Goal: Information Seeking & Learning: Learn about a topic

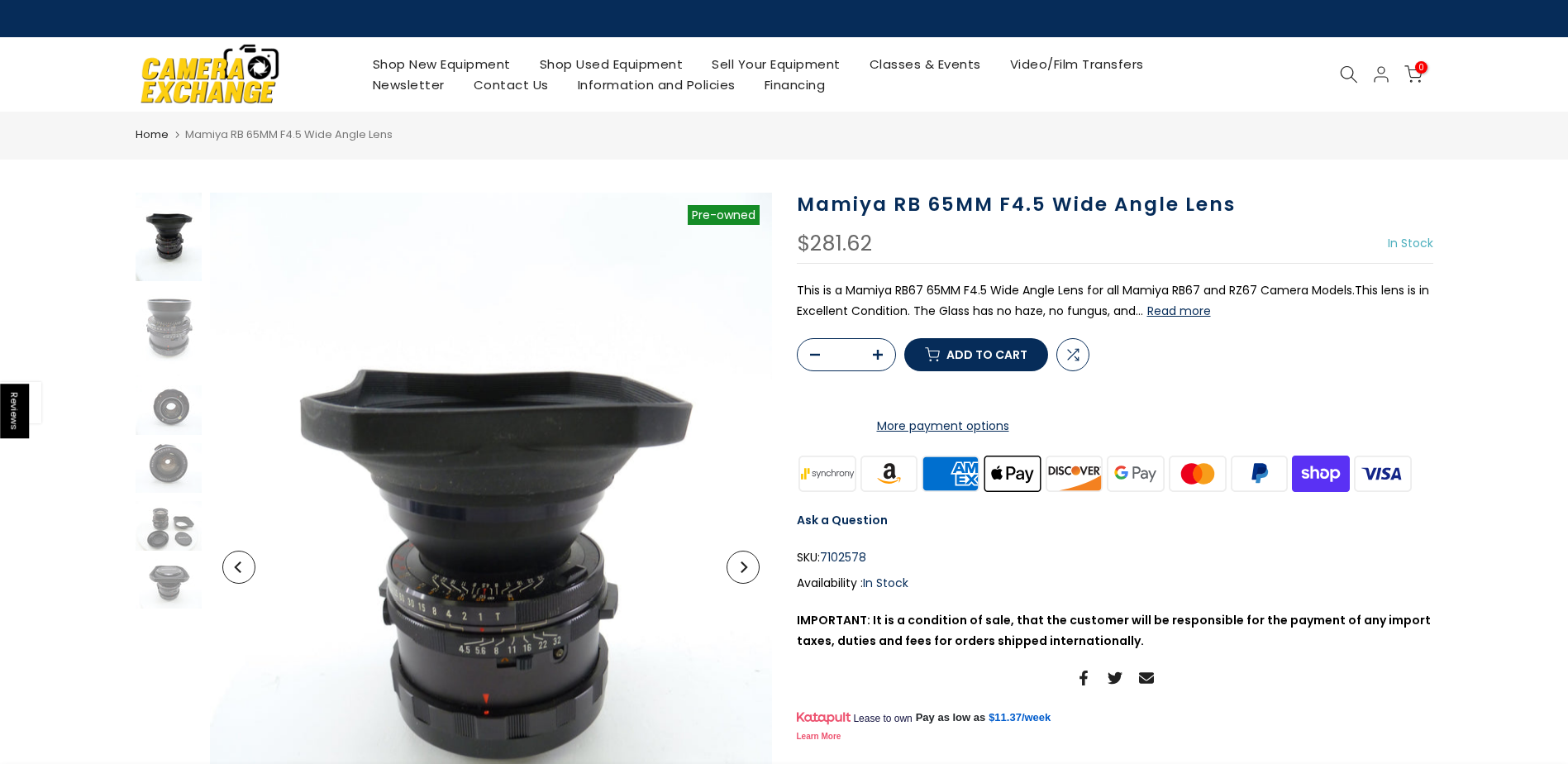
click at [1195, 308] on button "Read more" at bounding box center [1179, 310] width 64 height 15
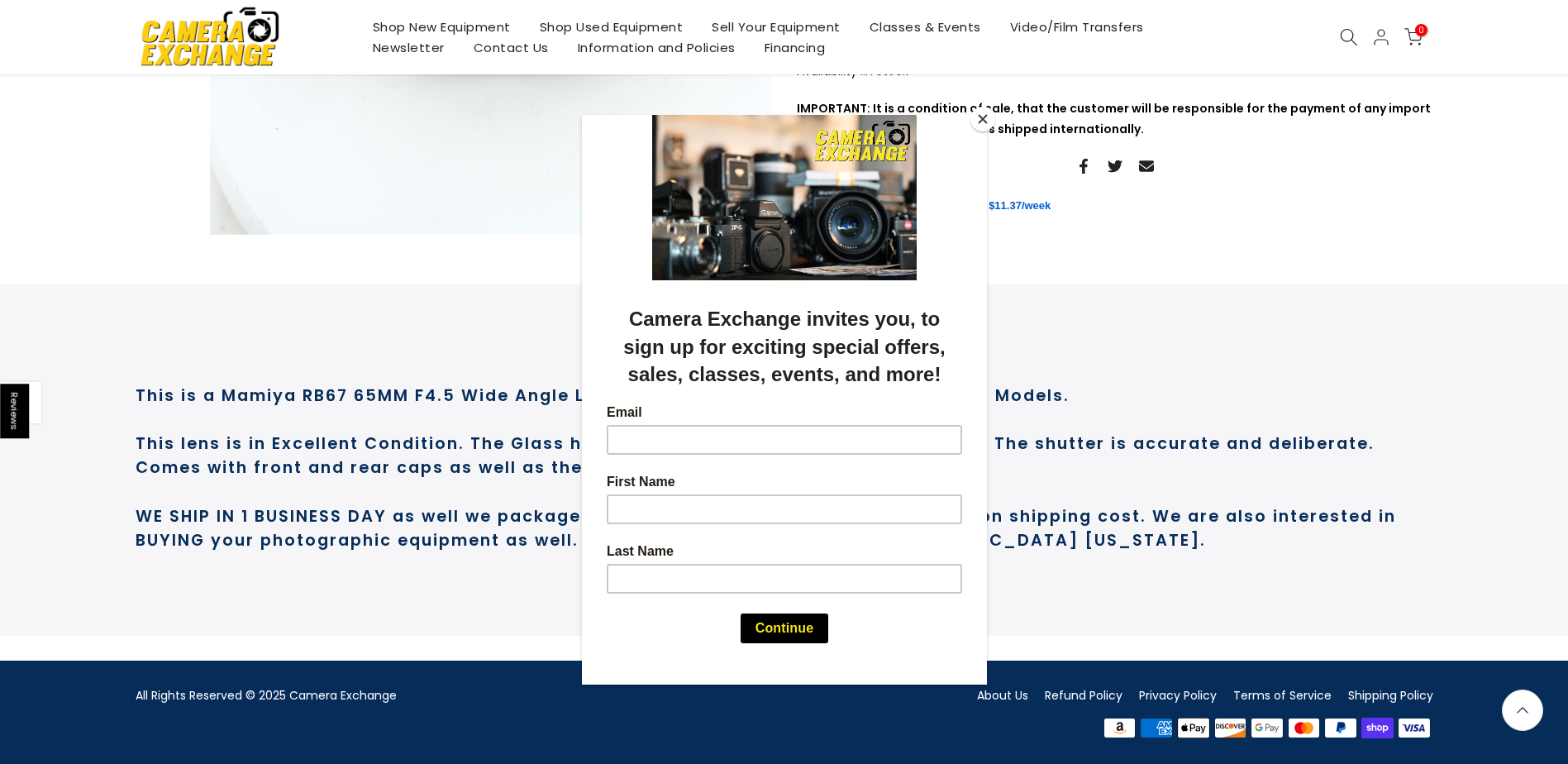
scroll to position [711, 0]
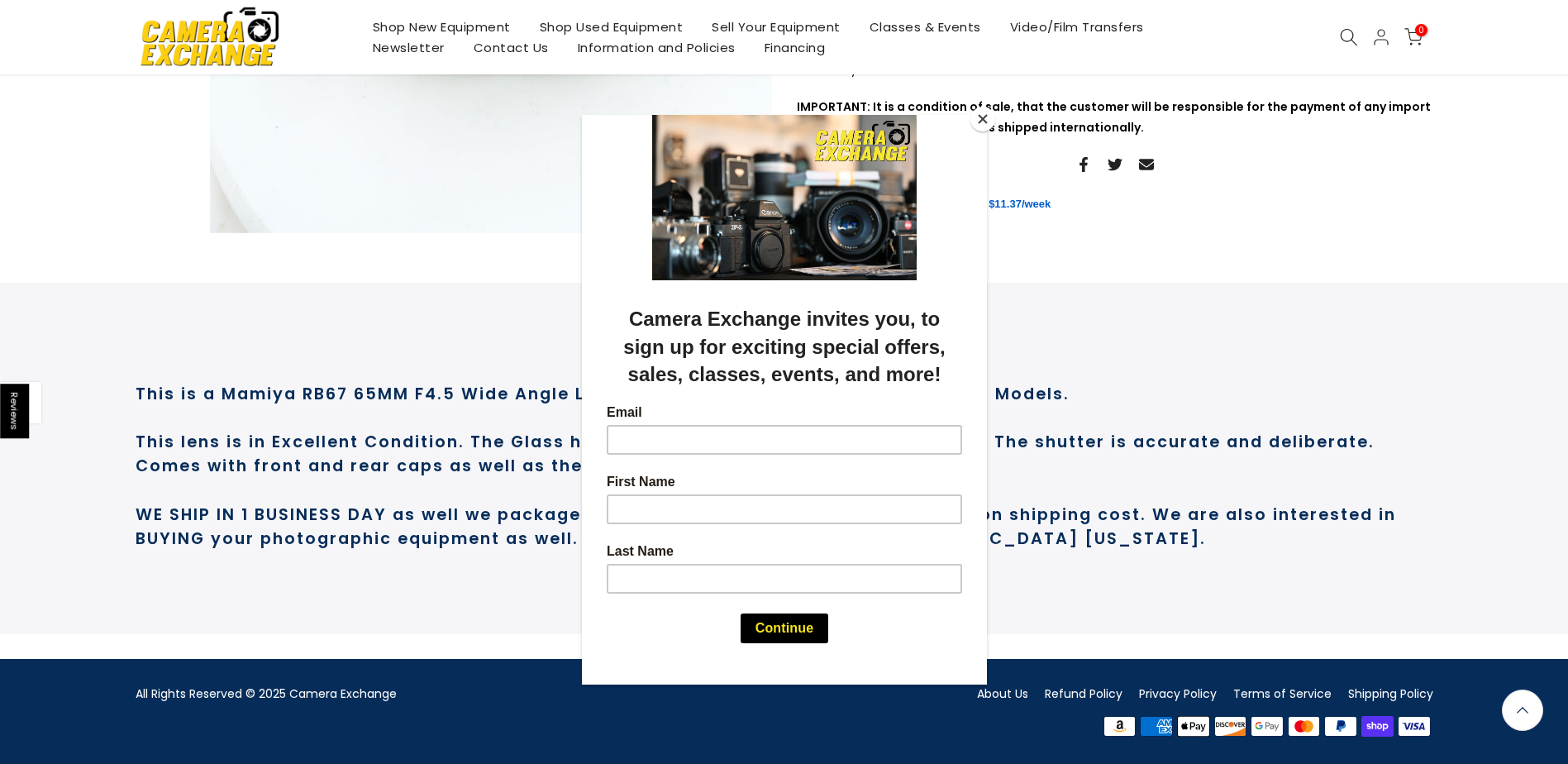
click at [987, 125] on button "Close" at bounding box center [982, 118] width 25 height 25
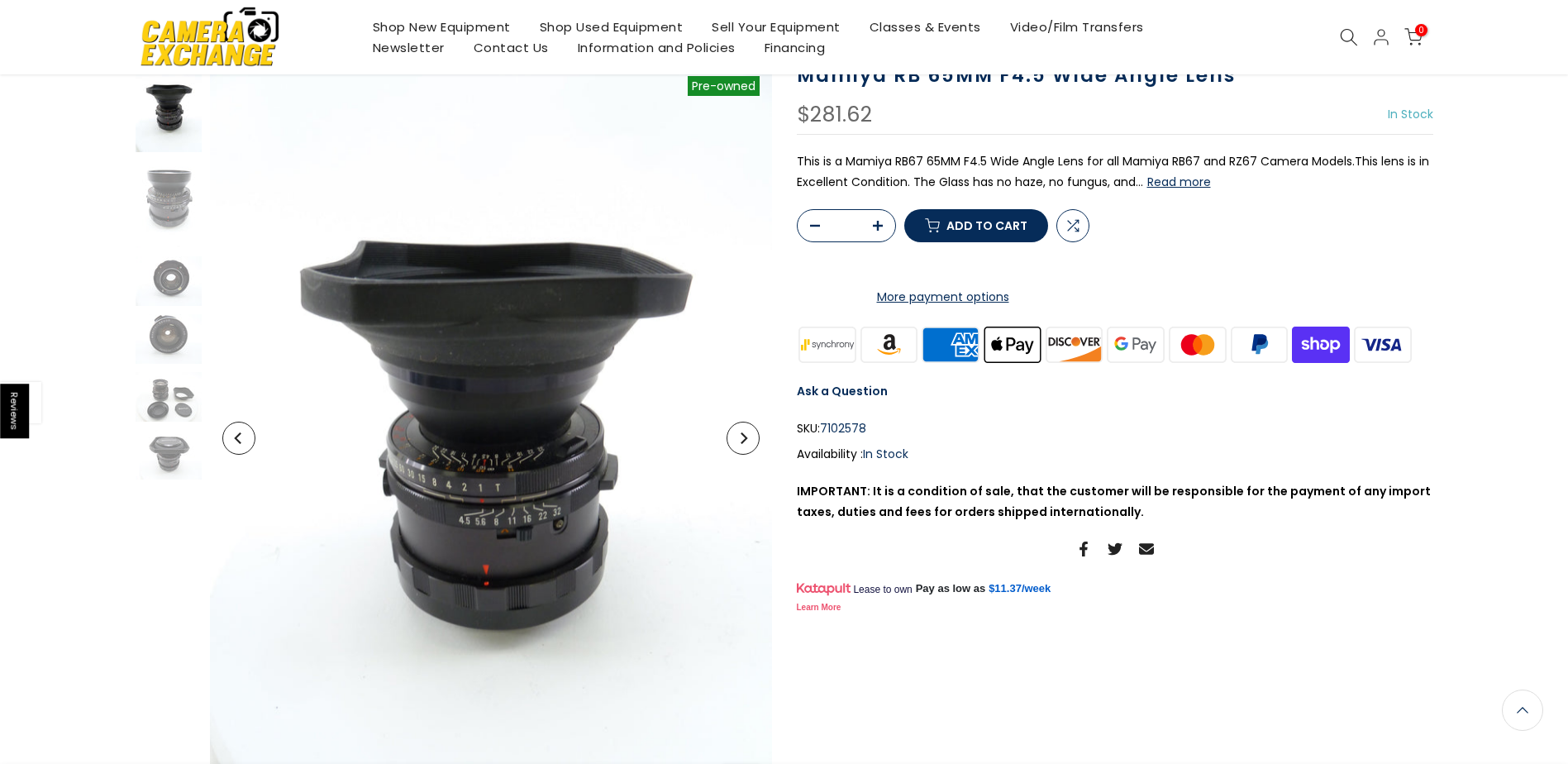
scroll to position [132, 0]
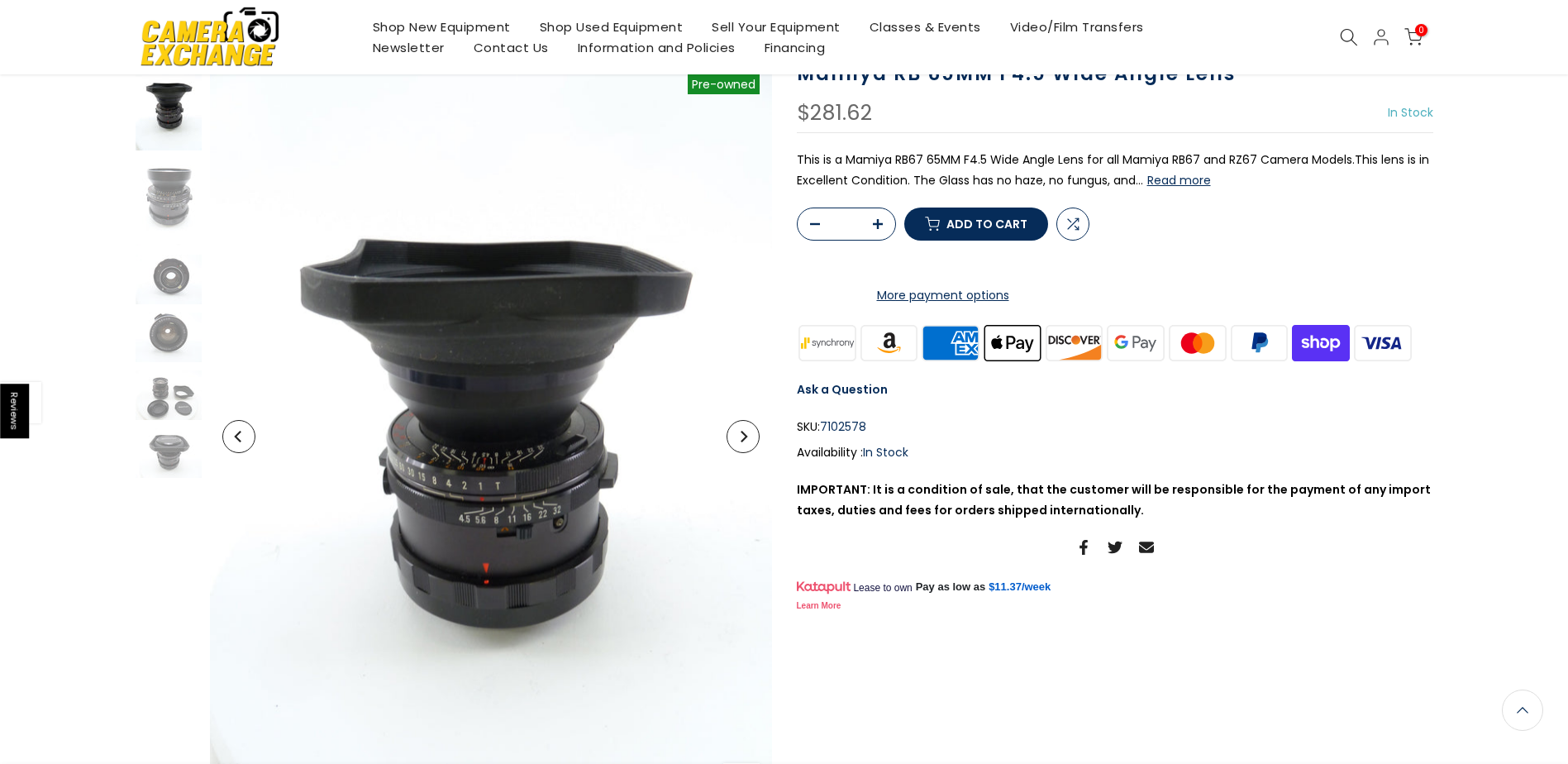
click at [753, 435] on button "Next" at bounding box center [743, 437] width 34 height 34
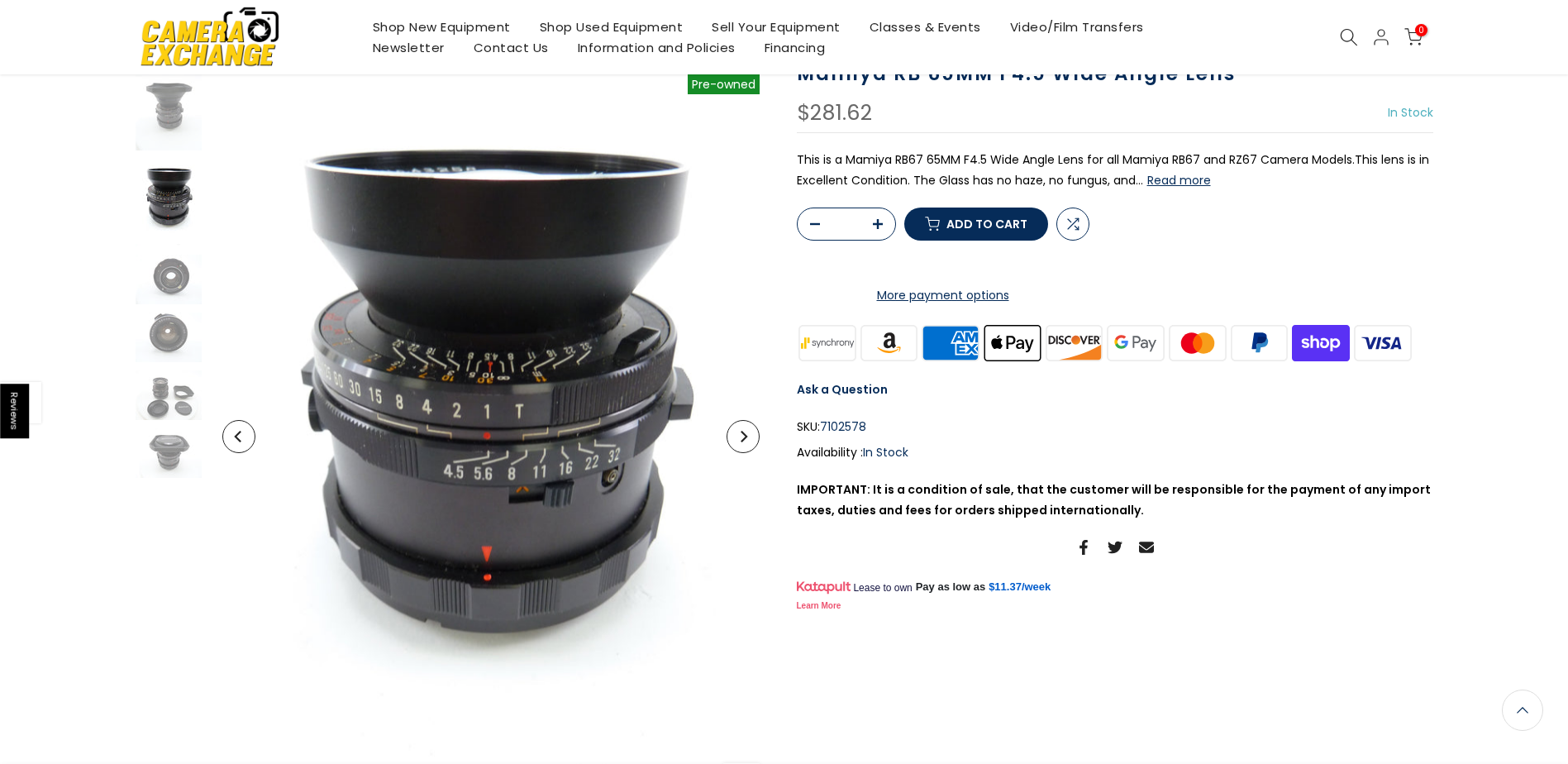
click at [746, 436] on icon "Next" at bounding box center [744, 436] width 7 height 12
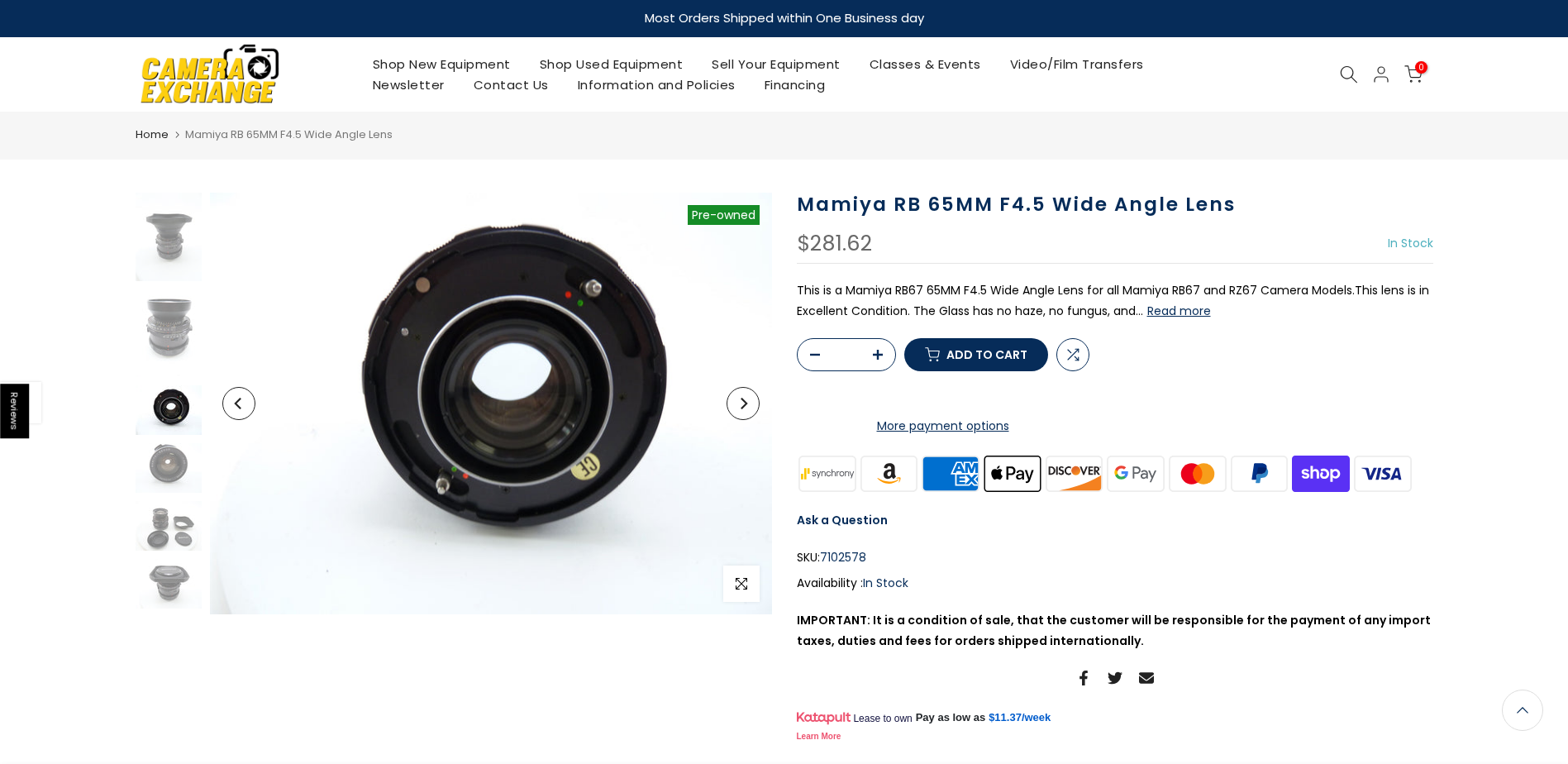
scroll to position [0, 0]
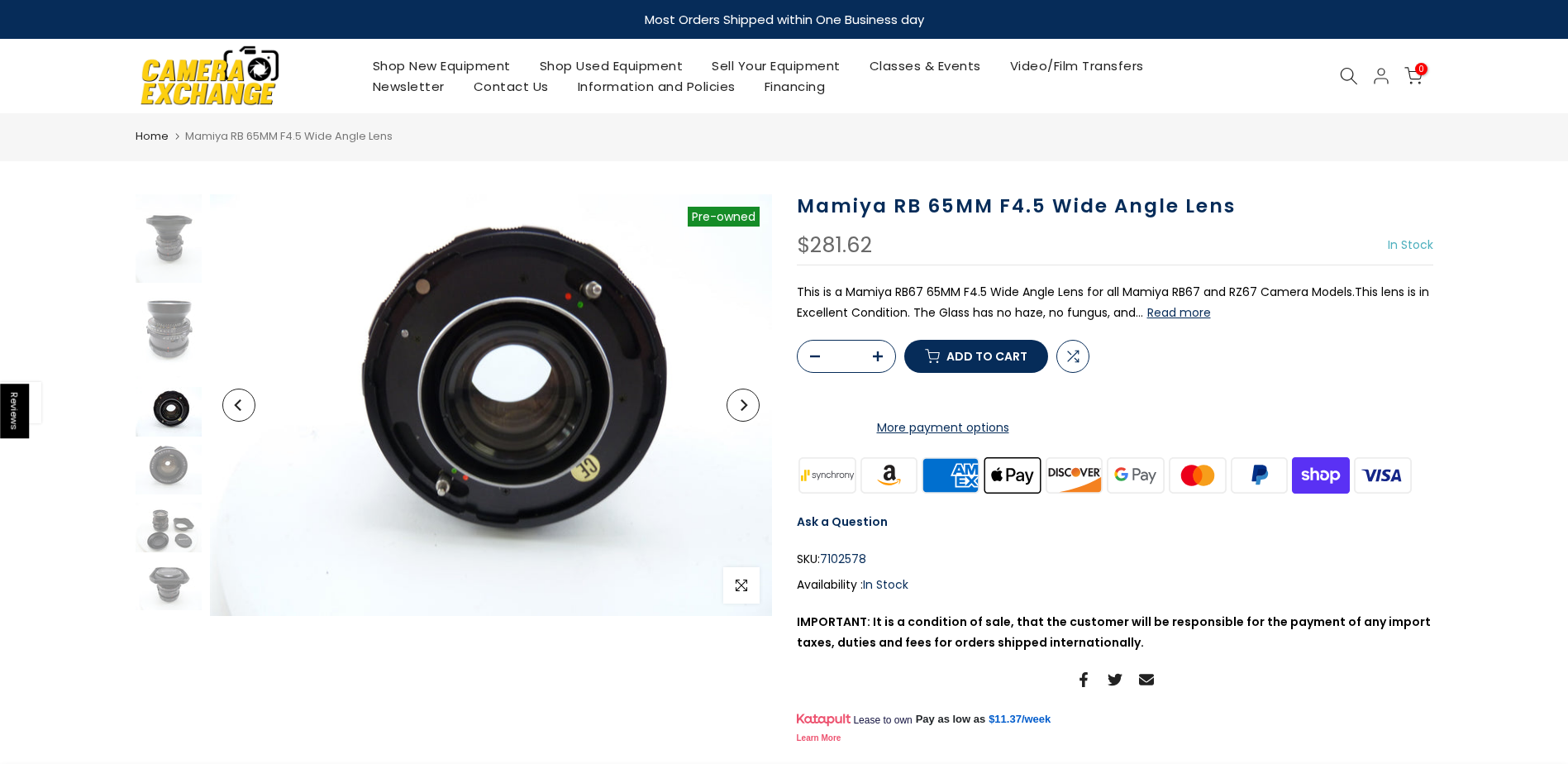
click at [749, 403] on button "Next" at bounding box center [743, 406] width 34 height 34
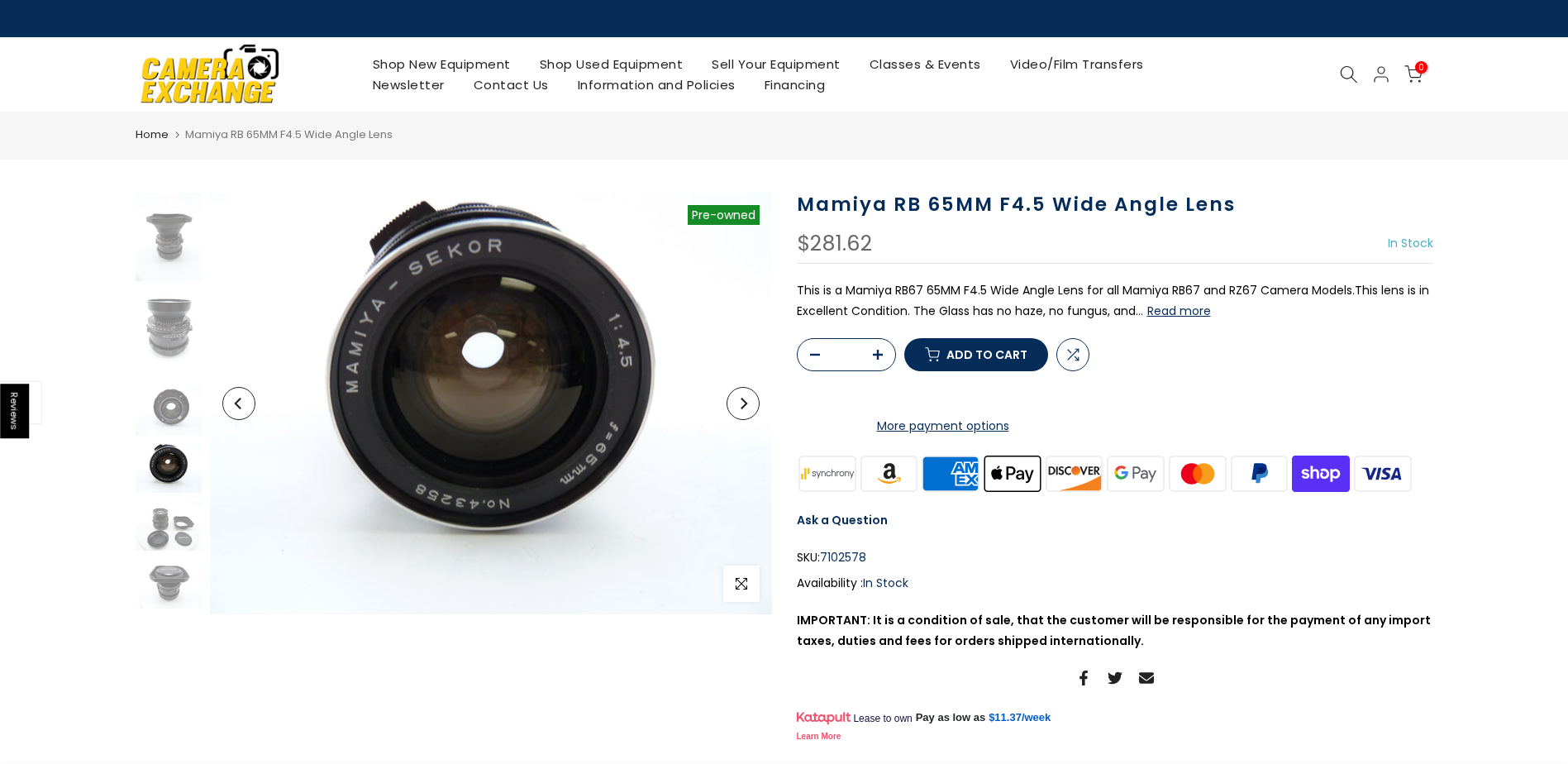
click at [749, 403] on button "Next" at bounding box center [743, 404] width 34 height 34
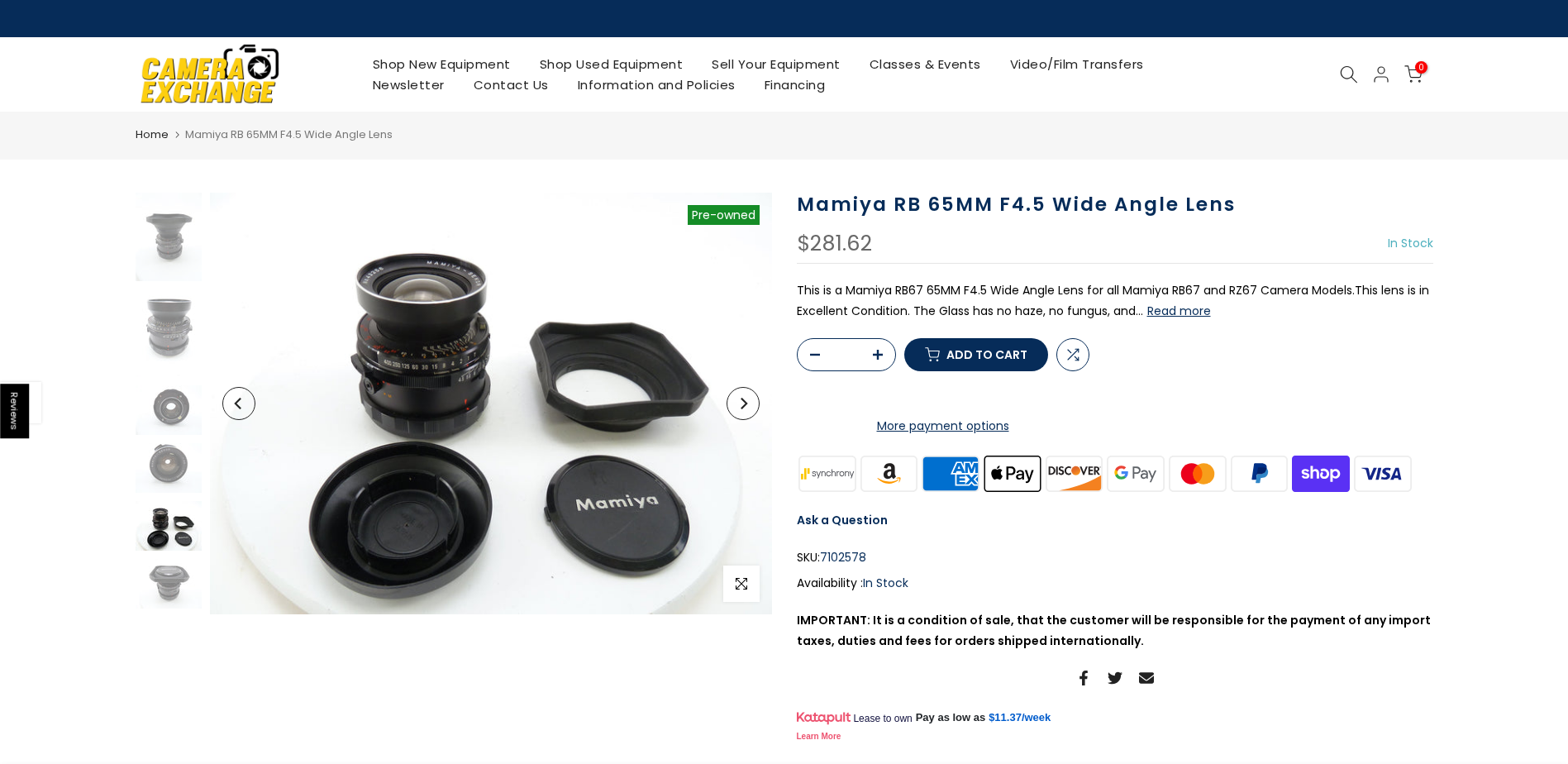
click at [742, 405] on icon "Next" at bounding box center [743, 404] width 12 height 12
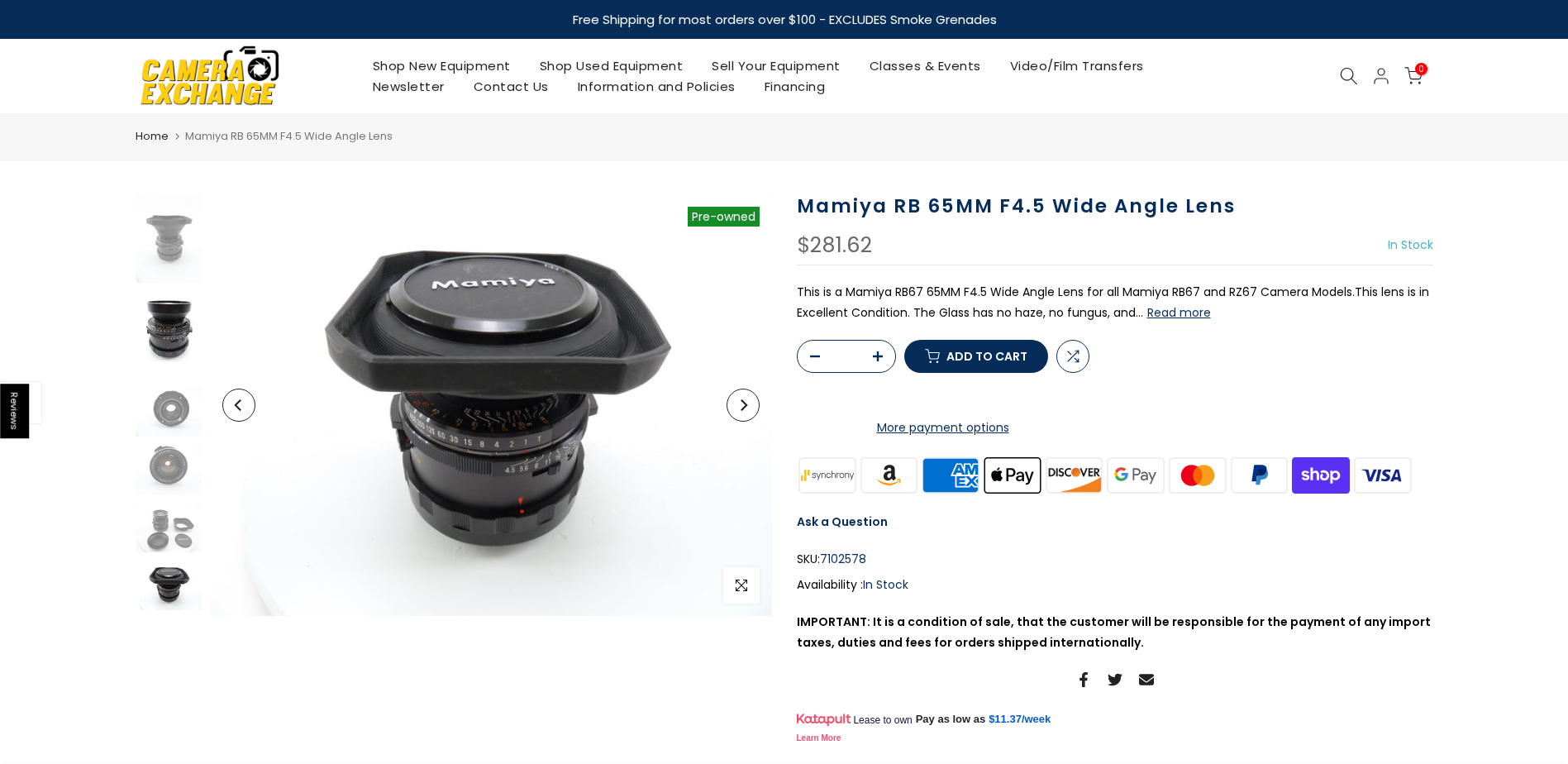
click at [171, 321] on img at bounding box center [168, 336] width 66 height 89
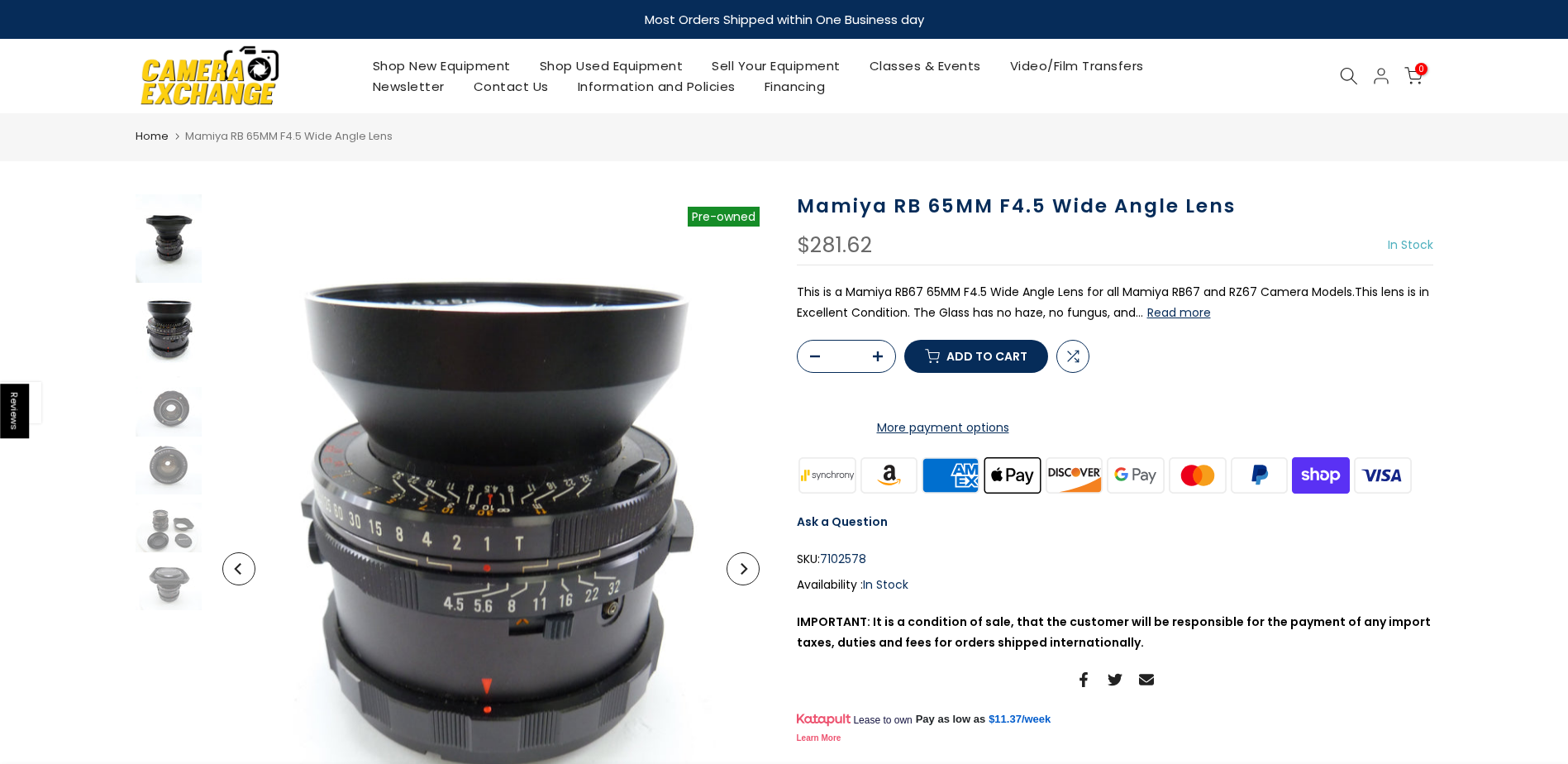
click at [186, 243] on img at bounding box center [168, 239] width 66 height 89
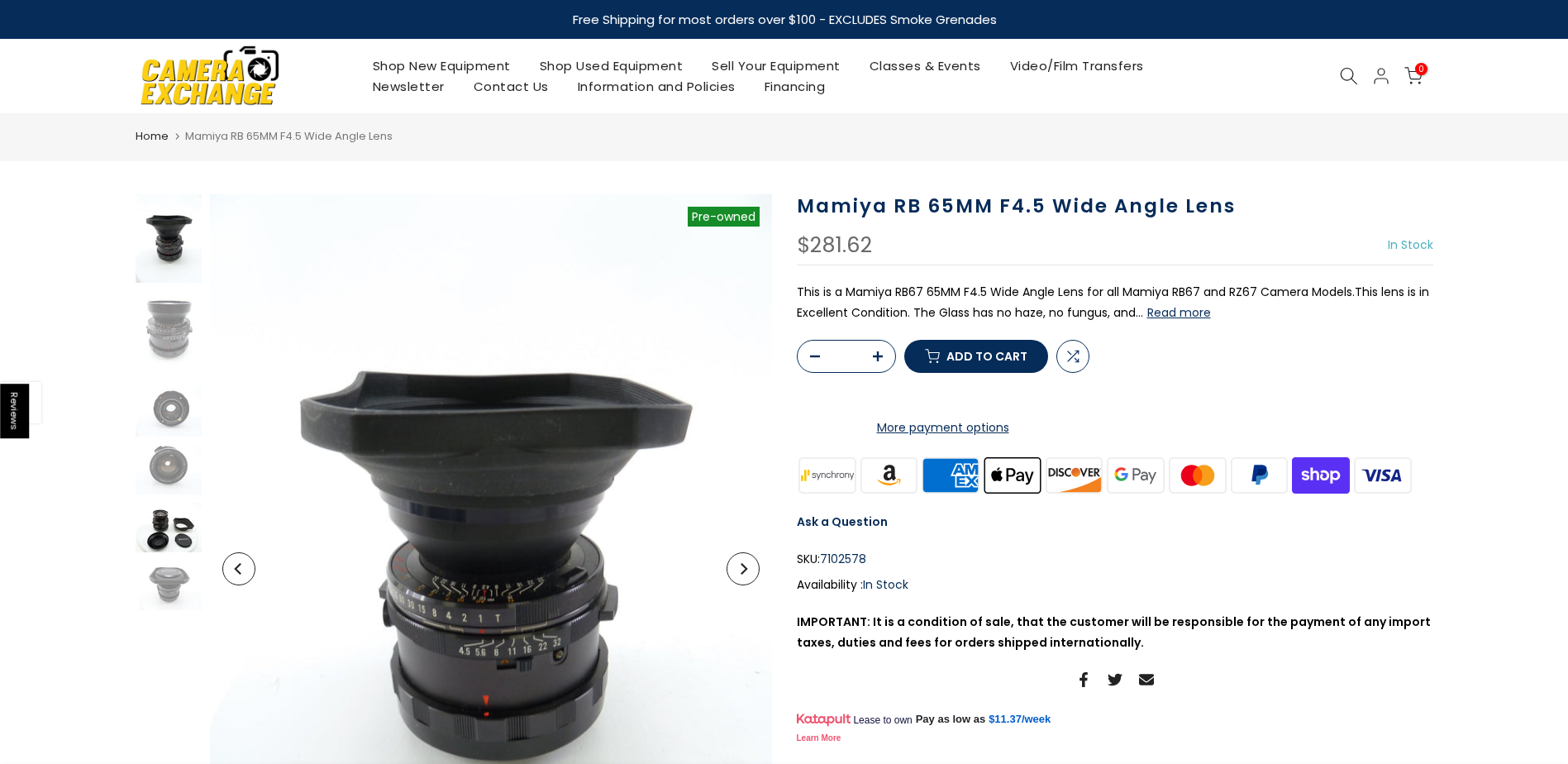
click at [160, 522] on img at bounding box center [168, 527] width 66 height 49
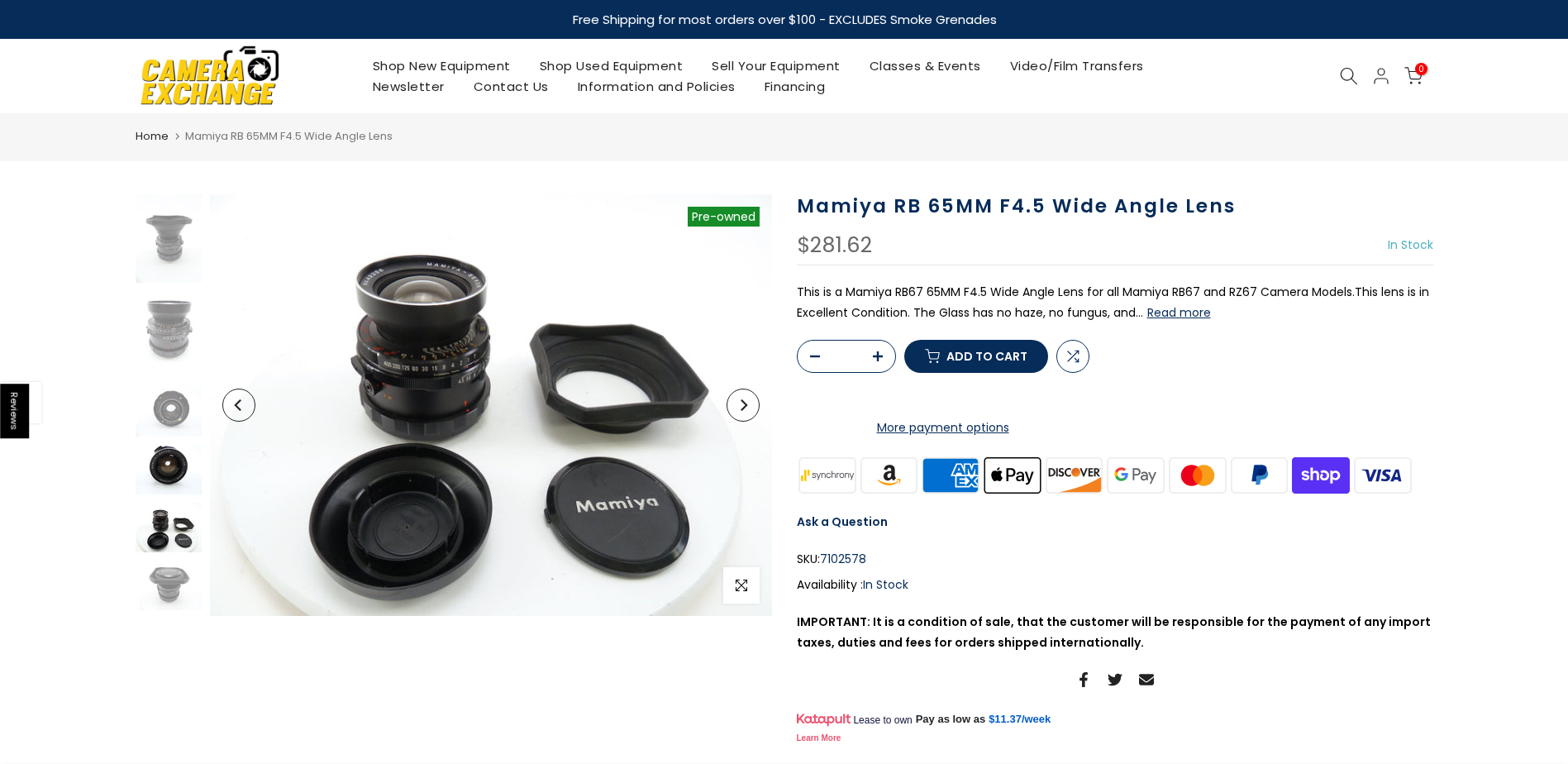
click at [152, 461] on img at bounding box center [168, 470] width 66 height 49
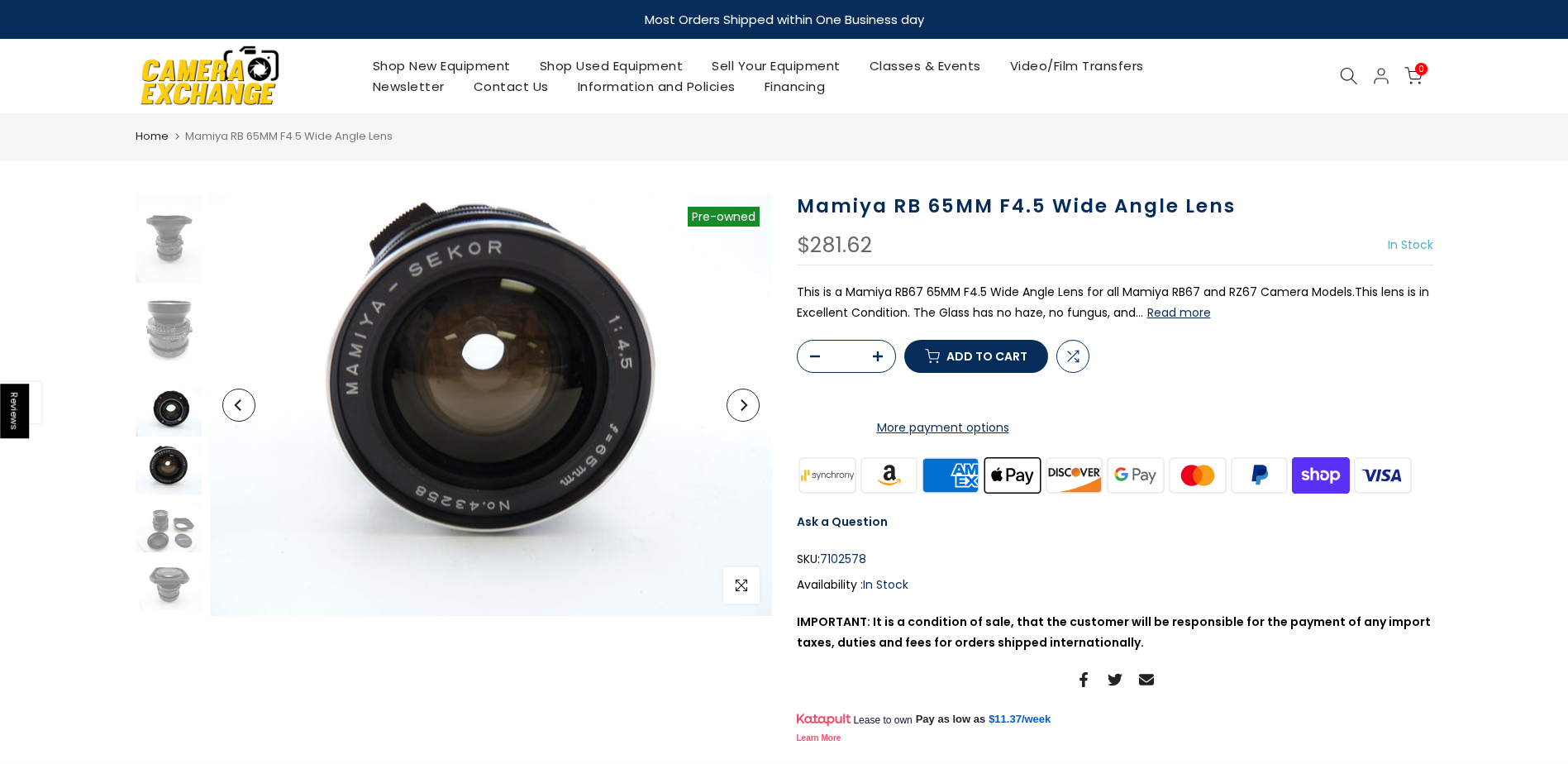
click at [170, 400] on img at bounding box center [168, 412] width 66 height 49
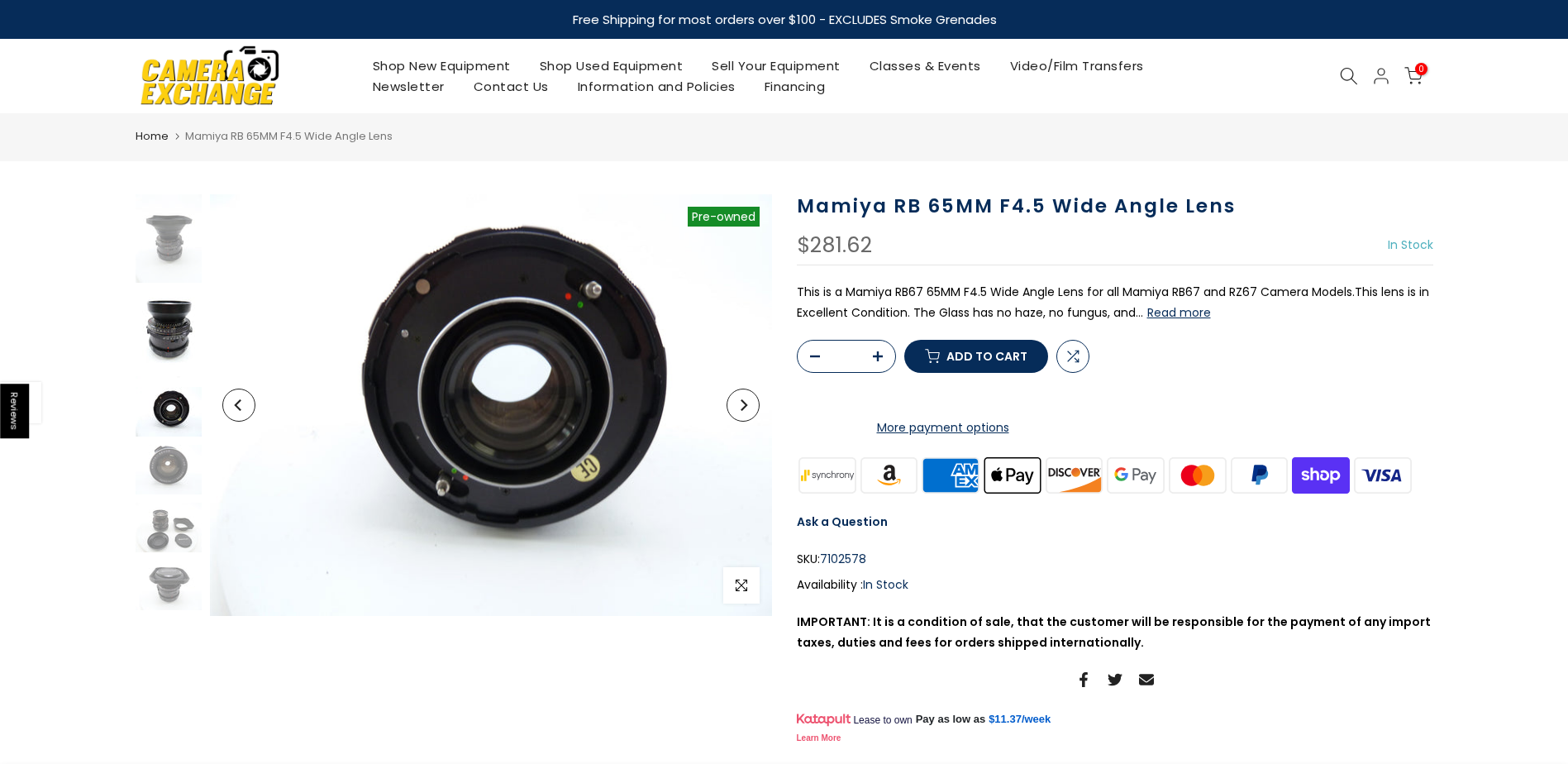
click at [151, 334] on img at bounding box center [168, 336] width 66 height 89
